Goal: Information Seeking & Learning: Find specific fact

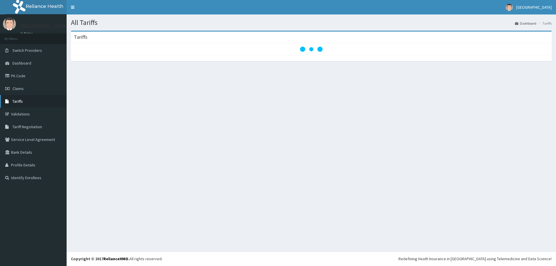
click at [20, 102] on span "Tariffs" at bounding box center [17, 101] width 10 height 5
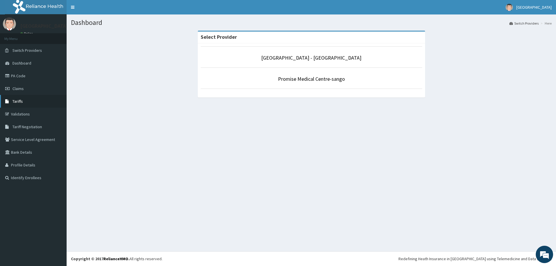
click at [19, 102] on span "Tariffs" at bounding box center [17, 101] width 10 height 5
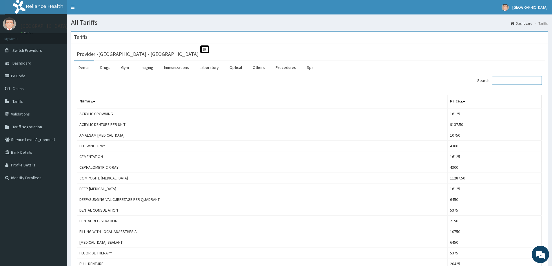
click at [511, 80] on input "Search:" at bounding box center [517, 80] width 50 height 9
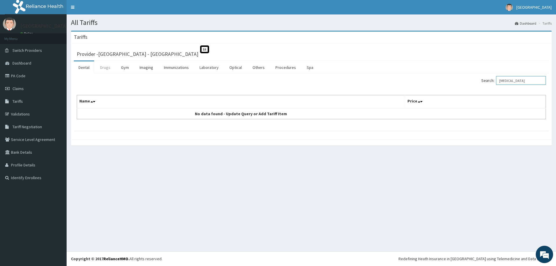
type input "MRI"
click at [105, 67] on link "Drugs" at bounding box center [105, 67] width 19 height 12
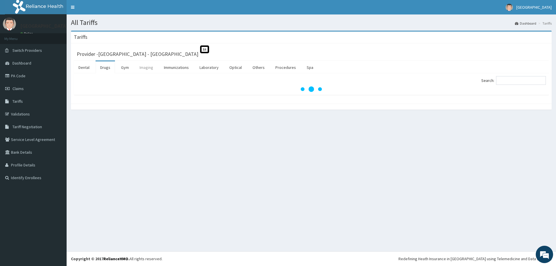
click at [151, 69] on link "Imaging" at bounding box center [146, 67] width 23 height 12
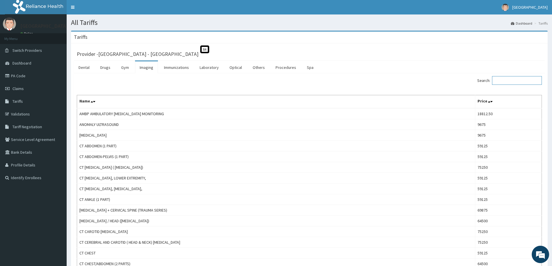
click at [508, 79] on input "Search:" at bounding box center [517, 80] width 50 height 9
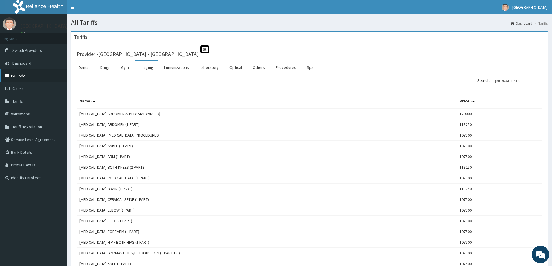
type input "MRI"
click at [19, 75] on link "PA Code" at bounding box center [33, 76] width 67 height 13
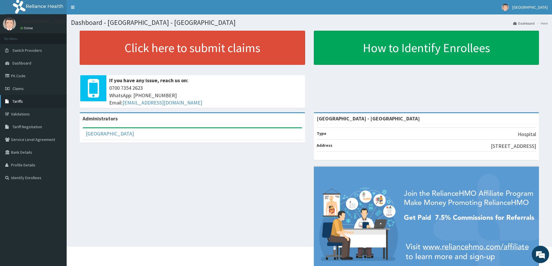
click at [20, 100] on span "Tariffs" at bounding box center [17, 101] width 10 height 5
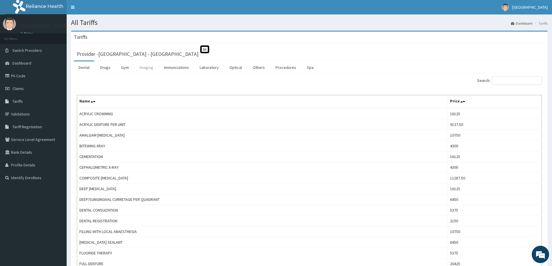
click at [142, 67] on link "Imaging" at bounding box center [146, 67] width 23 height 12
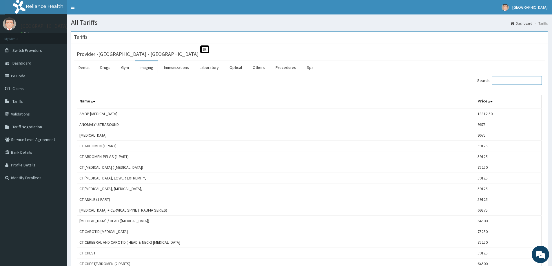
click at [507, 81] on input "Search:" at bounding box center [517, 80] width 50 height 9
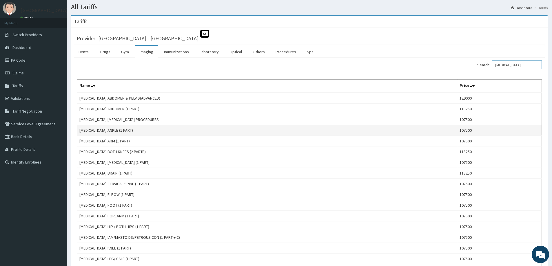
scroll to position [58, 0]
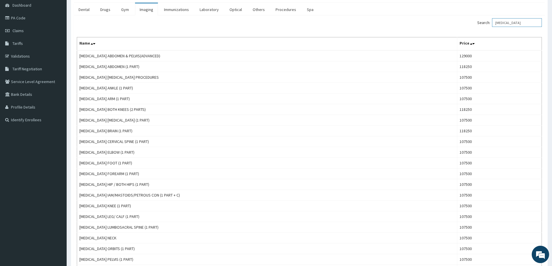
type input "MRI"
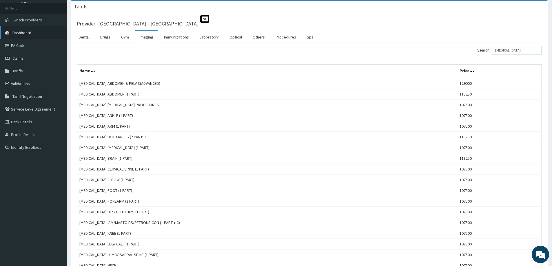
scroll to position [0, 0]
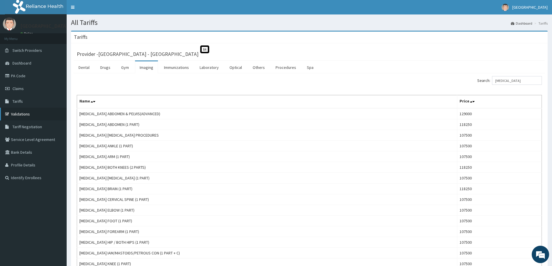
drag, startPoint x: 29, startPoint y: 113, endPoint x: 32, endPoint y: 112, distance: 3.1
click at [29, 113] on link "Validations" at bounding box center [33, 114] width 67 height 13
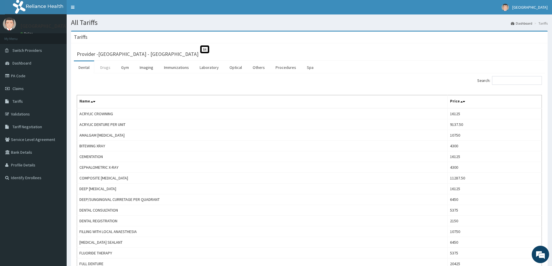
click at [102, 66] on link "Drugs" at bounding box center [105, 67] width 19 height 12
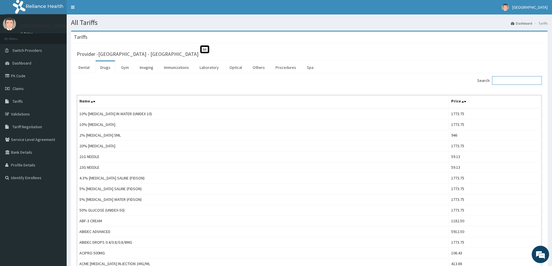
click at [504, 80] on input "Search:" at bounding box center [517, 80] width 50 height 9
type input "P"
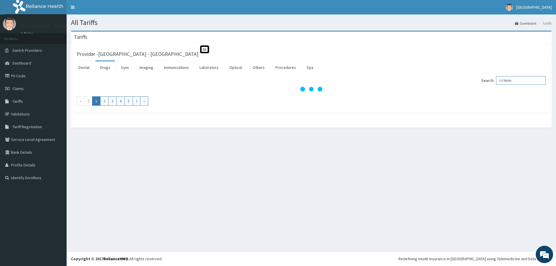
type input "OTRIVIN"
